Goal: Use online tool/utility: Utilize a website feature to perform a specific function

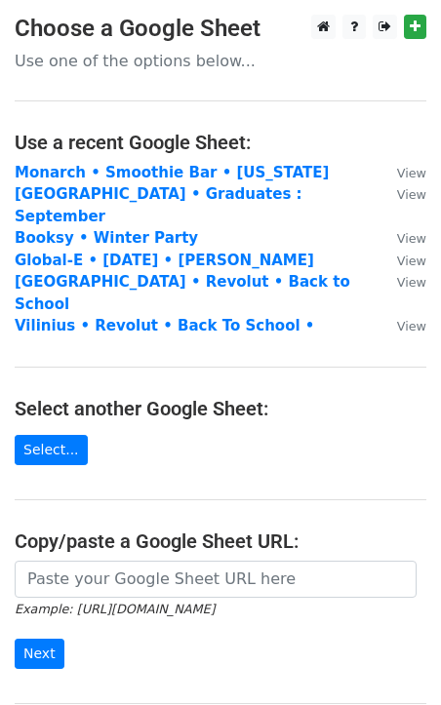
scroll to position [13, 0]
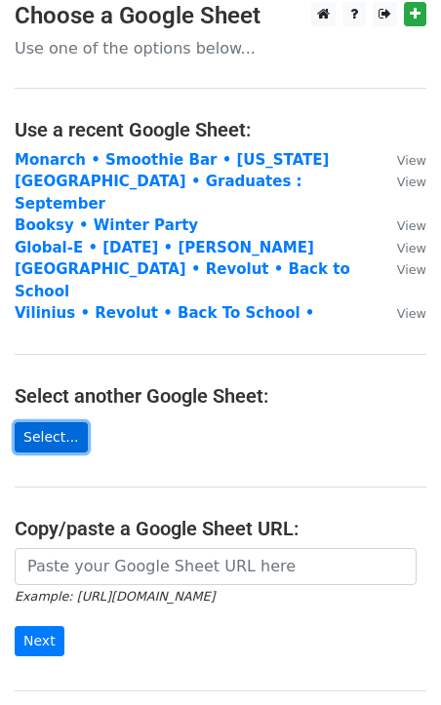
click at [57, 422] on link "Select..." at bounding box center [51, 437] width 73 height 30
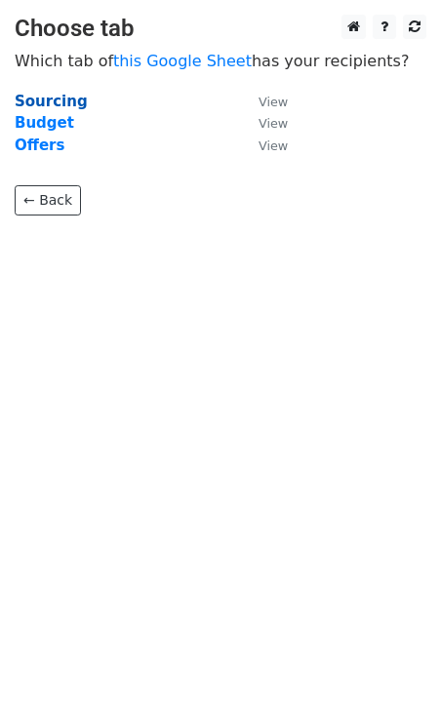
click at [65, 98] on strong "Sourcing" at bounding box center [51, 102] width 73 height 18
